Goal: Task Accomplishment & Management: Complete application form

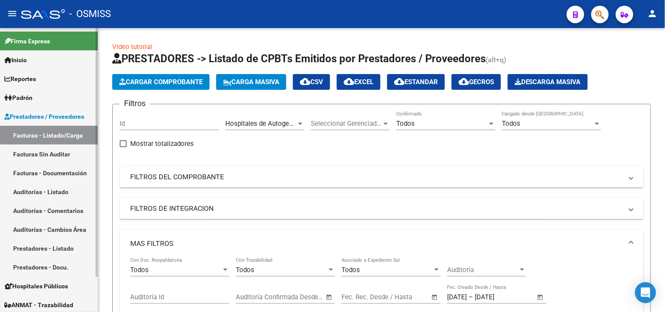
scroll to position [389, 0]
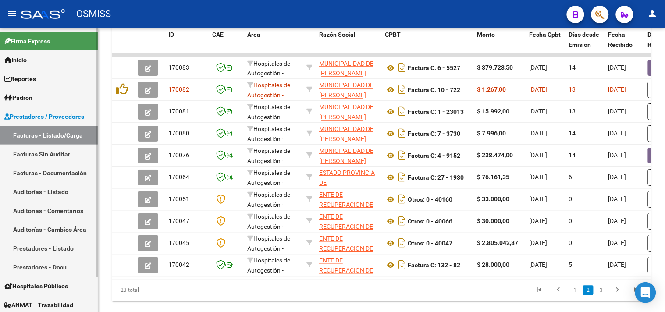
click at [68, 194] on link "Auditorías - Listado" at bounding box center [49, 191] width 98 height 19
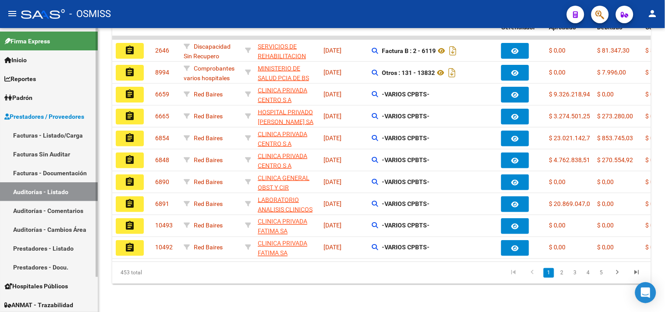
click at [55, 131] on link "Facturas - Listado/Carga" at bounding box center [49, 135] width 98 height 19
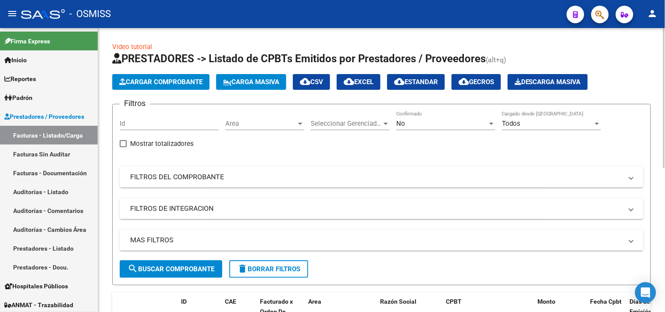
click at [250, 120] on span "Area" at bounding box center [260, 124] width 71 height 8
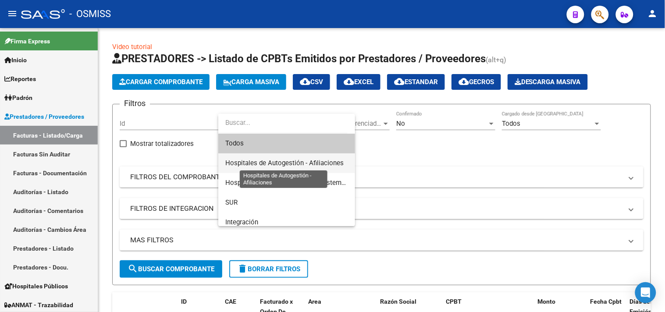
click at [301, 163] on span "Hospitales de Autogestión - Afiliaciones" at bounding box center [284, 163] width 118 height 8
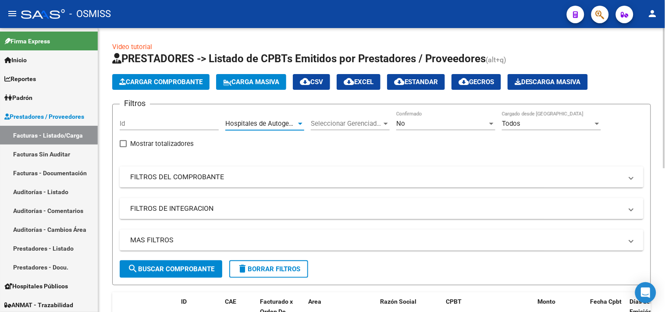
click at [421, 124] on div "No" at bounding box center [441, 124] width 91 height 8
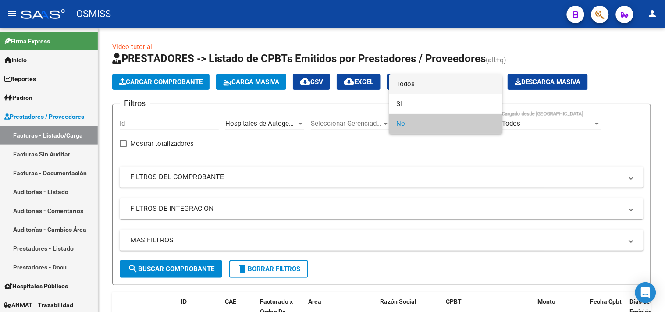
click at [412, 85] on span "Todos" at bounding box center [445, 84] width 99 height 20
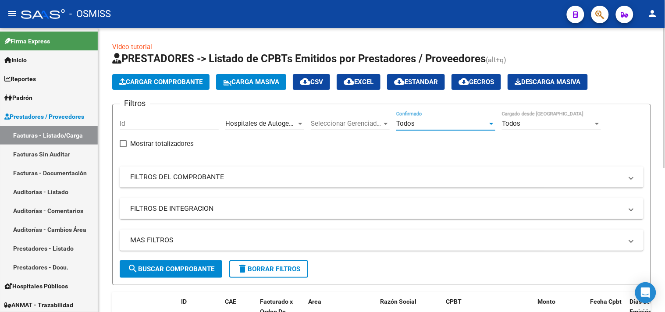
click at [180, 240] on mat-panel-title "MAS FILTROS" at bounding box center [376, 240] width 492 height 10
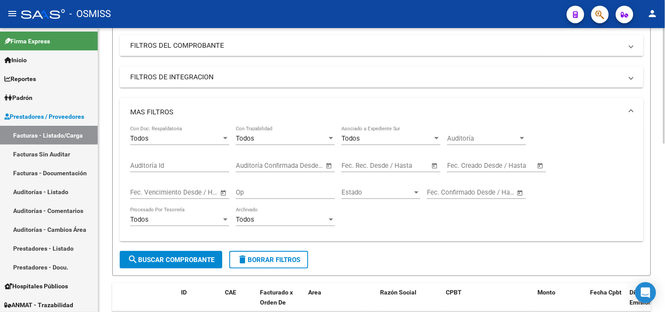
scroll to position [146, 0]
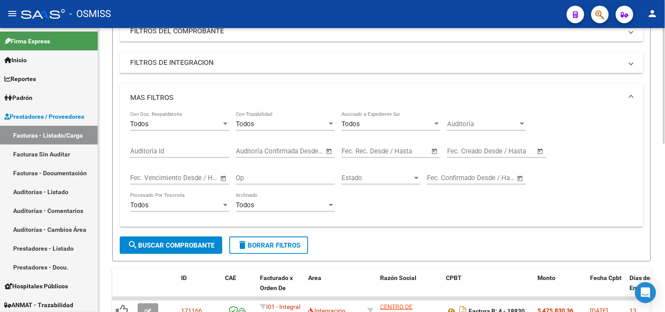
click at [488, 153] on span "–" at bounding box center [486, 151] width 4 height 8
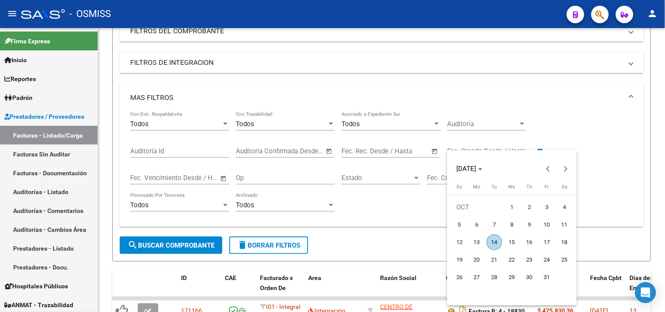
click at [494, 240] on span "14" at bounding box center [494, 242] width 16 height 16
type input "[DATE]"
click at [494, 240] on span "14" at bounding box center [494, 242] width 16 height 16
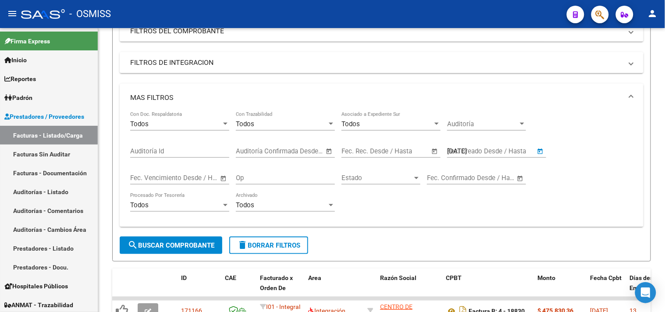
type input "[DATE]"
click at [182, 246] on span "search Buscar Comprobante" at bounding box center [170, 245] width 87 height 8
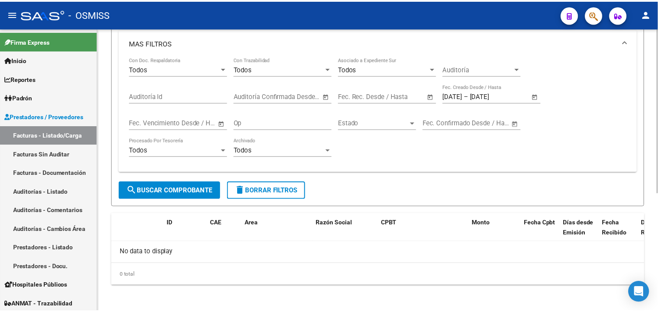
scroll to position [202, 0]
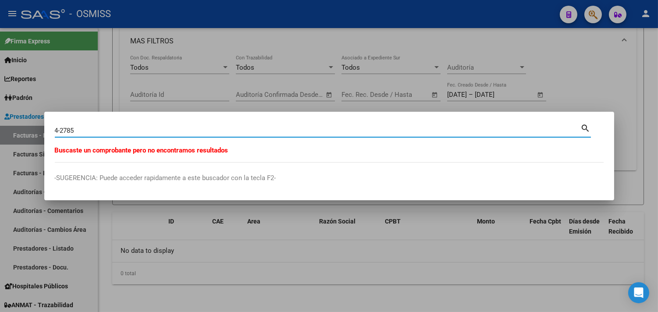
drag, startPoint x: 79, startPoint y: 131, endPoint x: 64, endPoint y: 130, distance: 15.4
click at [64, 130] on input "4-2785" at bounding box center [318, 131] width 526 height 8
type input "4-2809"
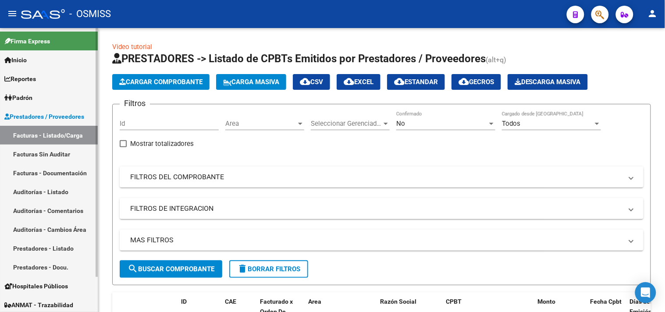
click at [58, 133] on link "Facturas - Listado/Carga" at bounding box center [49, 135] width 98 height 19
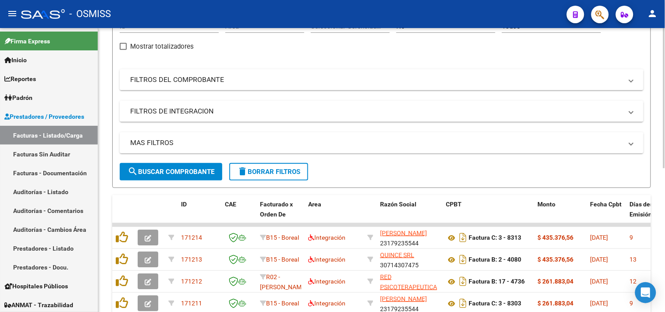
click at [368, 136] on mat-expansion-panel-header "MAS FILTROS" at bounding box center [381, 142] width 523 height 21
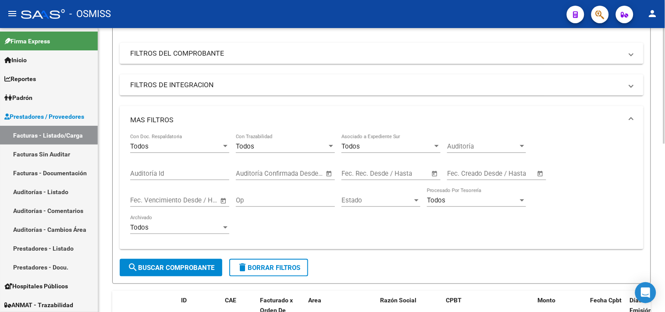
scroll to position [146, 0]
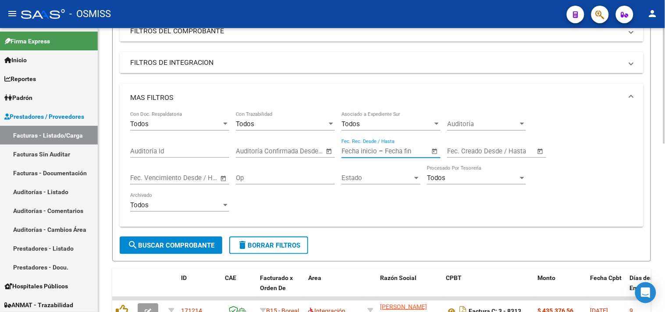
click at [371, 155] on input "text" at bounding box center [358, 151] width 35 height 8
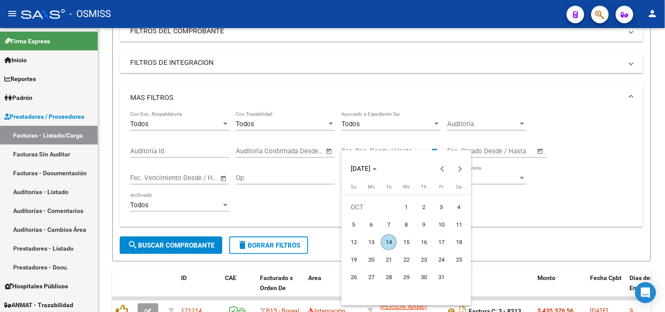
click at [598, 187] on div at bounding box center [332, 156] width 665 height 312
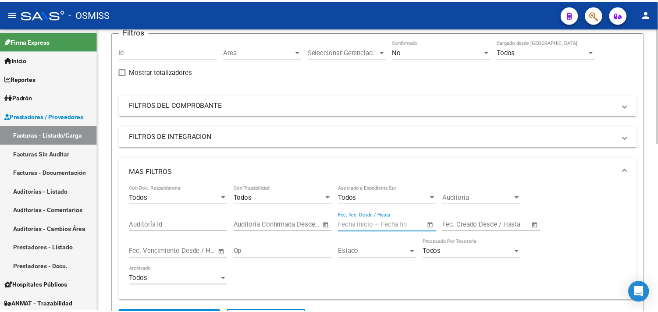
scroll to position [0, 0]
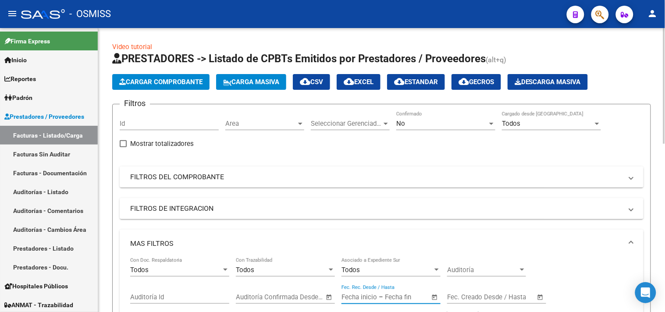
click at [151, 85] on span "Cargar Comprobante" at bounding box center [160, 82] width 83 height 8
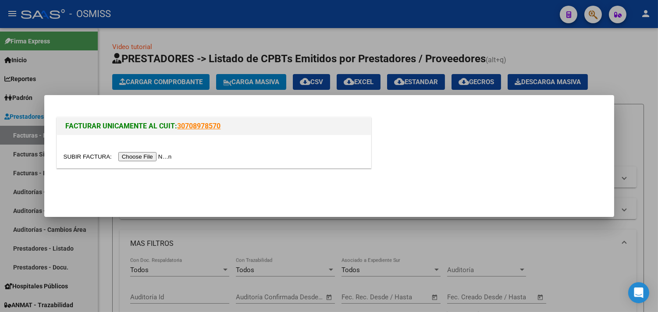
click at [151, 153] on input "file" at bounding box center [119, 156] width 111 height 9
